Goal: Information Seeking & Learning: Learn about a topic

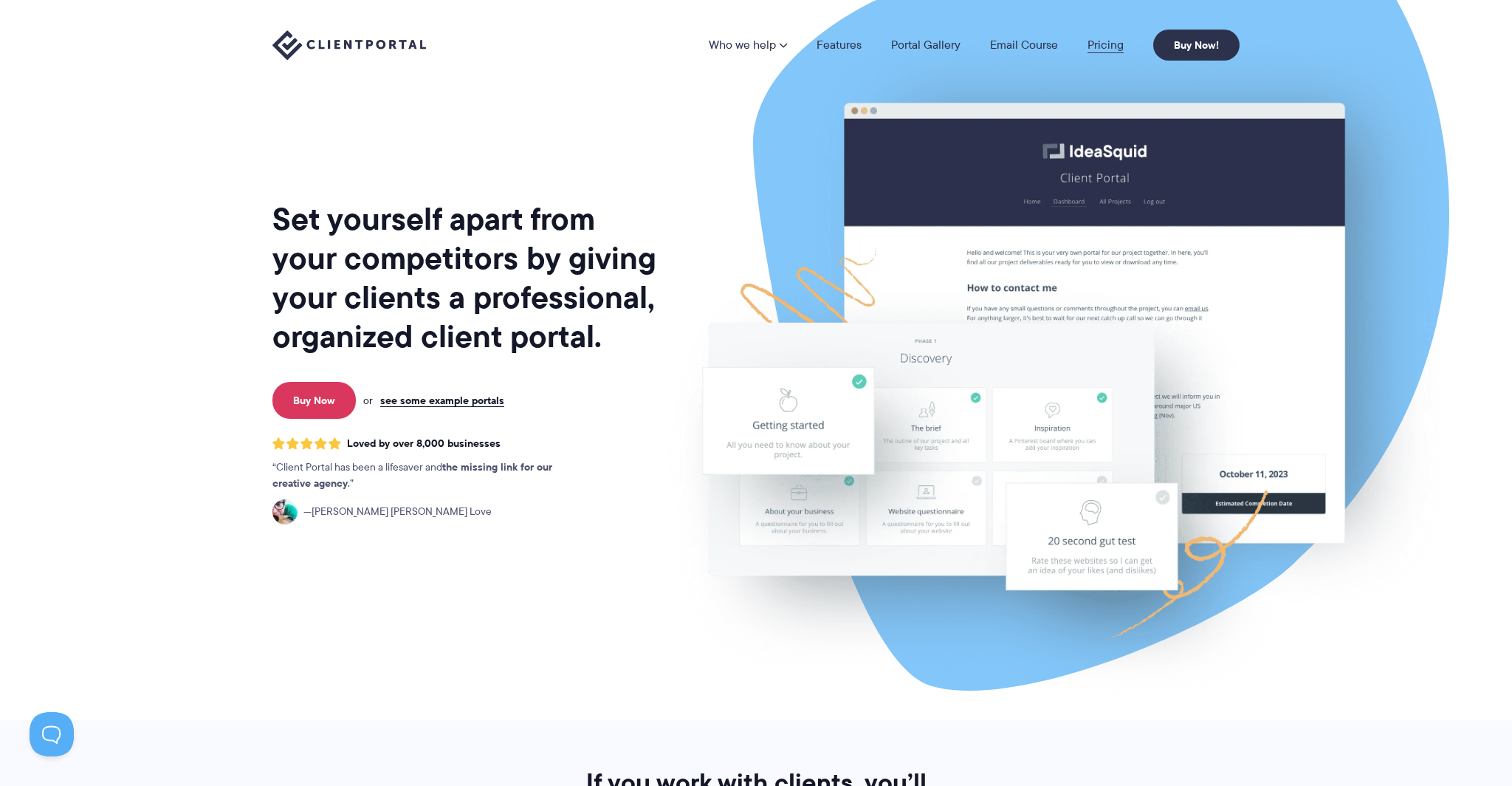
click at [1102, 46] on link "Pricing" at bounding box center [1105, 46] width 36 height 12
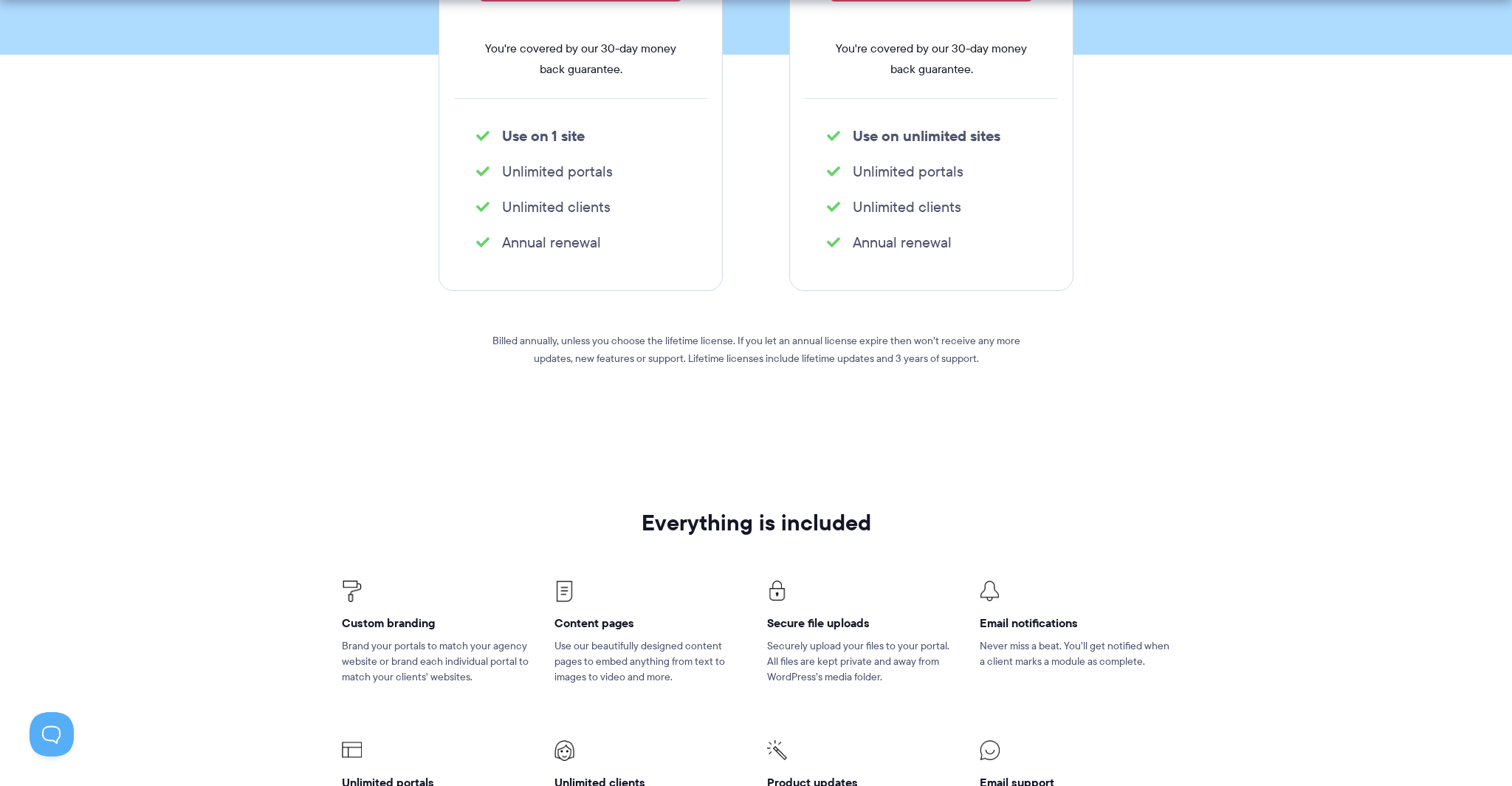
scroll to position [618, 0]
